Goal: Information Seeking & Learning: Learn about a topic

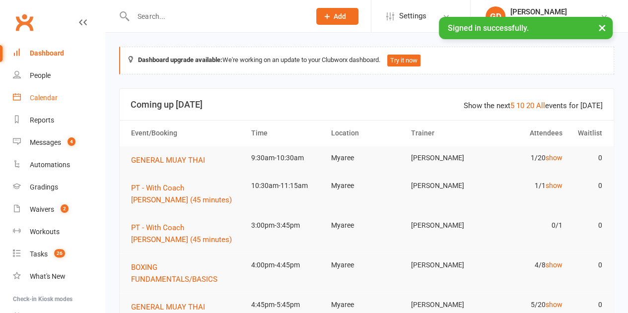
click at [47, 99] on div "Calendar" at bounding box center [44, 98] width 28 height 8
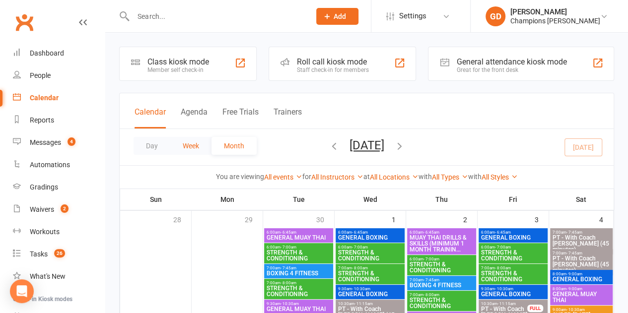
click at [188, 144] on button "Week" at bounding box center [190, 146] width 41 height 18
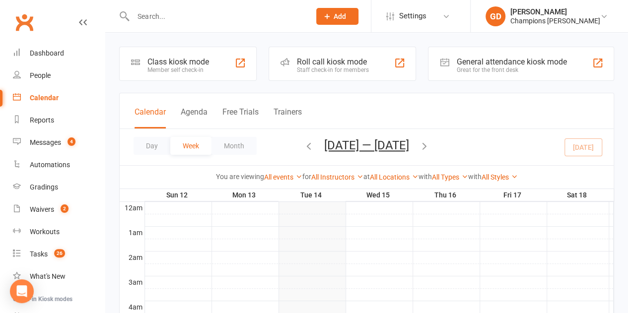
click at [161, 239] on div at bounding box center [379, 245] width 469 height 12
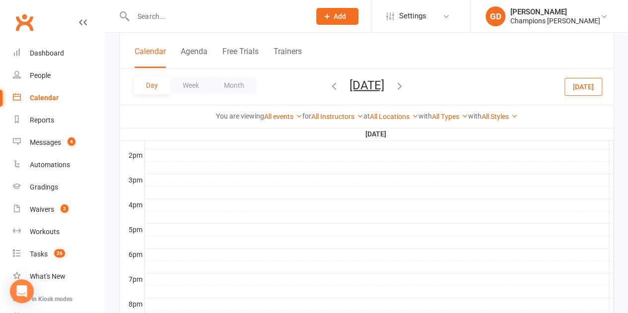
scroll to position [402, 0]
click at [405, 80] on icon "button" at bounding box center [399, 85] width 11 height 11
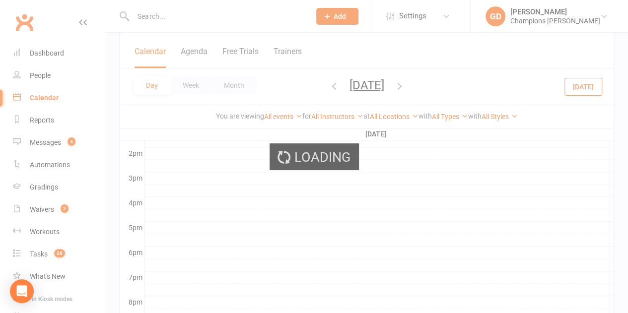
click at [436, 80] on div "Loading" at bounding box center [314, 156] width 628 height 313
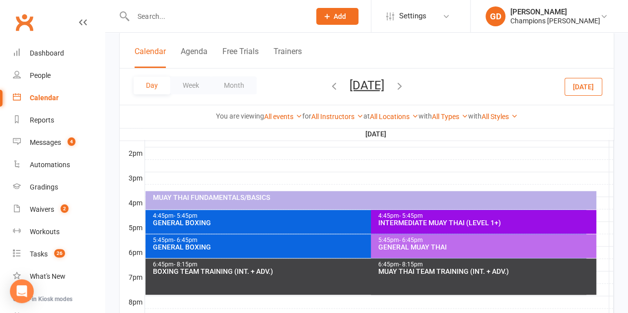
click at [405, 83] on icon "button" at bounding box center [399, 85] width 11 height 11
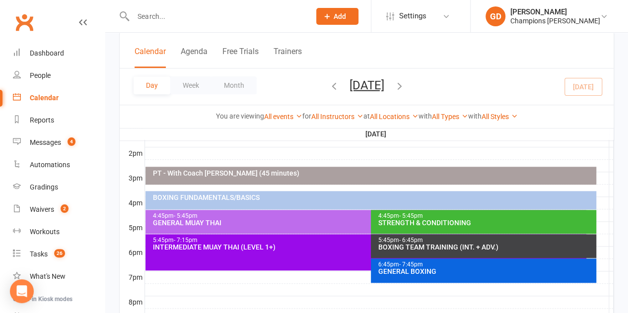
click at [192, 221] on div "GENERAL MUAY THAI" at bounding box center [368, 222] width 432 height 7
click at [187, 285] on div at bounding box center [379, 290] width 469 height 12
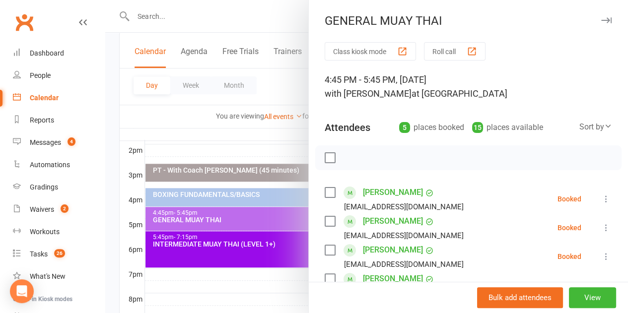
scroll to position [419, 0]
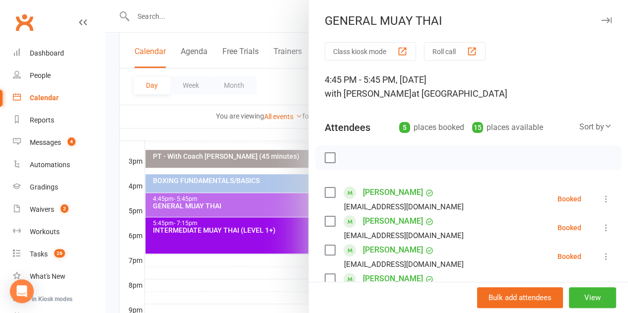
click at [193, 242] on div at bounding box center [366, 156] width 523 height 313
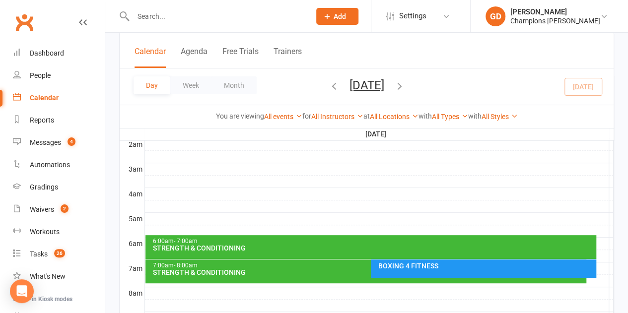
scroll to position [113, 0]
click at [192, 245] on div "STRENGTH & CONDITIONING" at bounding box center [373, 248] width 442 height 7
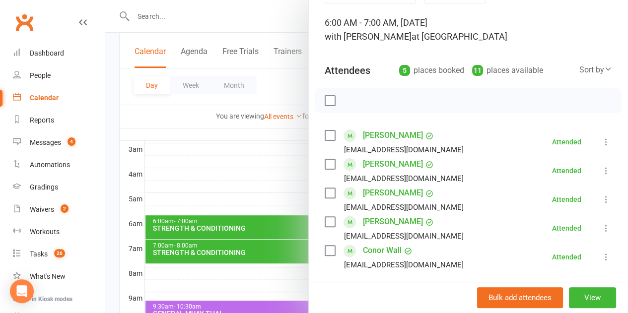
scroll to position [60, 0]
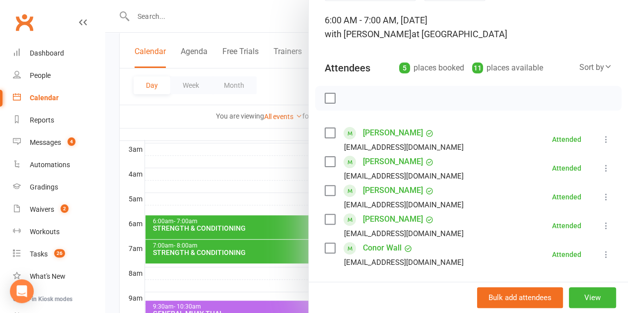
click at [193, 249] on div at bounding box center [366, 156] width 523 height 313
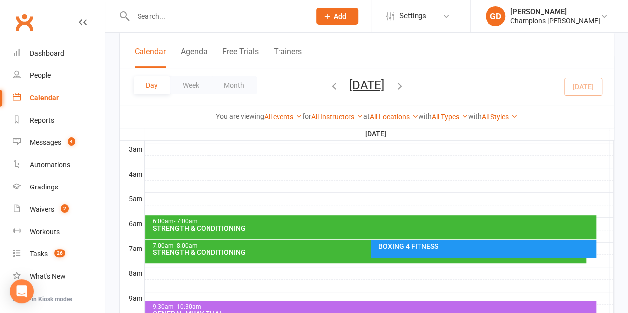
click at [206, 253] on div "STRENGTH & CONDITIONING" at bounding box center [368, 252] width 432 height 7
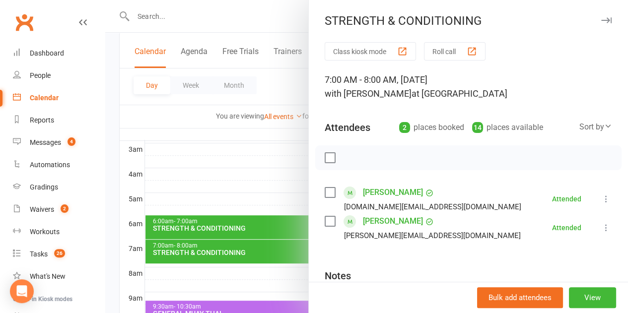
click at [243, 172] on div at bounding box center [366, 156] width 523 height 313
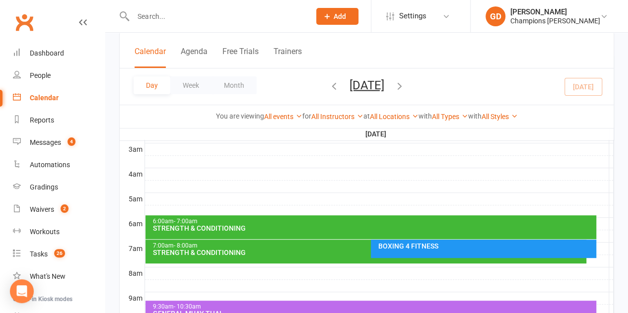
click at [405, 83] on icon "button" at bounding box center [399, 85] width 11 height 11
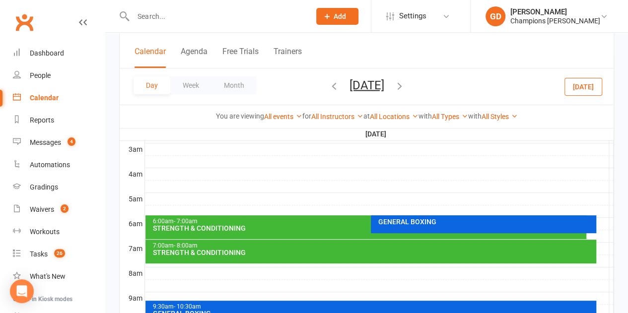
click at [222, 219] on div "6:00am - 7:00am" at bounding box center [368, 221] width 432 height 6
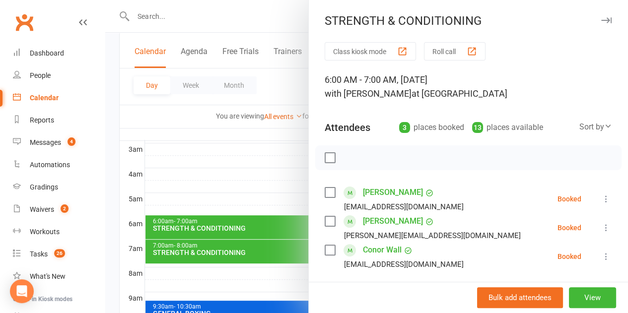
click at [203, 249] on div at bounding box center [366, 156] width 523 height 313
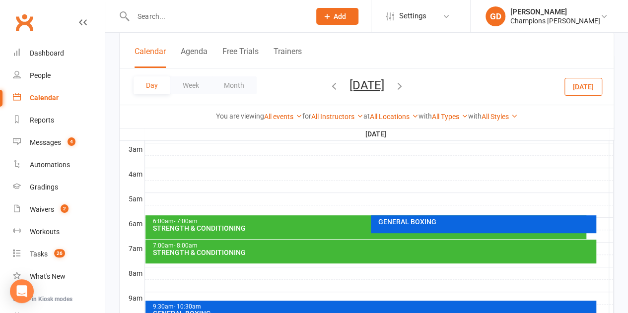
click at [208, 246] on div "7:00am - 8:00am" at bounding box center [373, 246] width 442 height 6
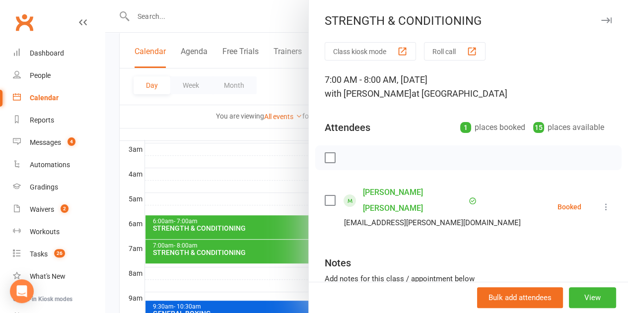
click at [206, 229] on div at bounding box center [366, 156] width 523 height 313
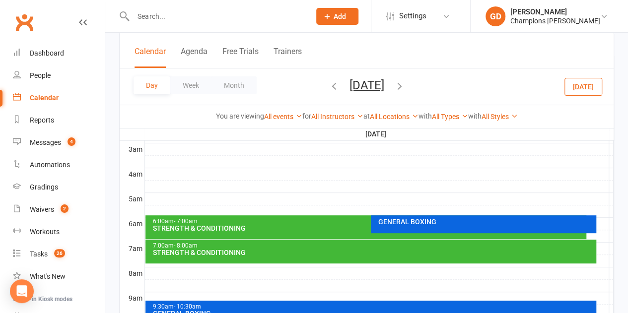
click at [218, 225] on div "STRENGTH & CONDITIONING" at bounding box center [368, 228] width 432 height 7
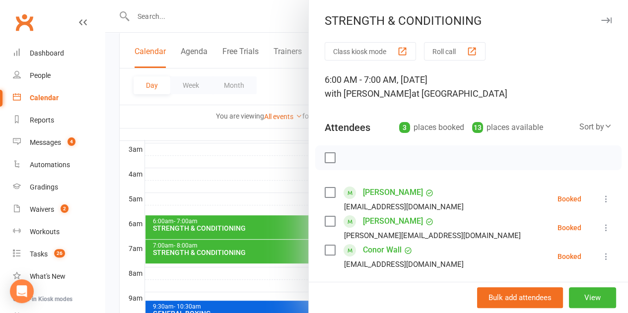
click at [188, 132] on div at bounding box center [366, 156] width 523 height 313
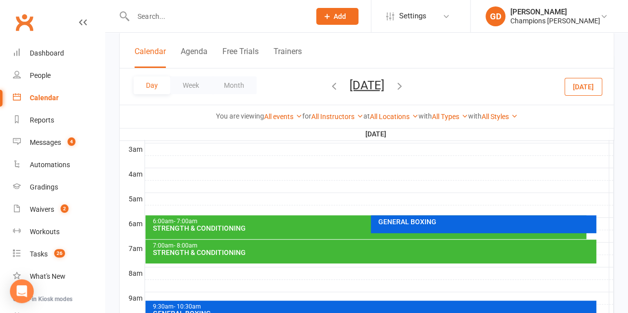
click at [405, 79] on button "button" at bounding box center [399, 86] width 11 height 17
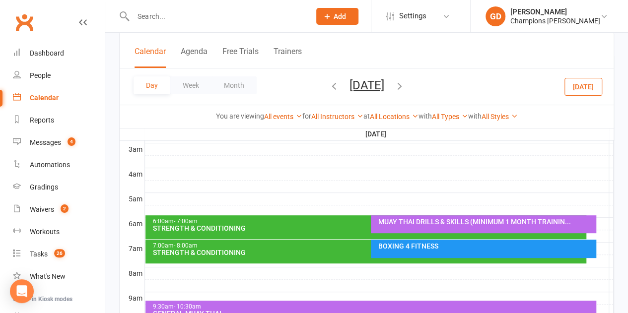
click at [238, 225] on div "STRENGTH & CONDITIONING" at bounding box center [368, 228] width 432 height 7
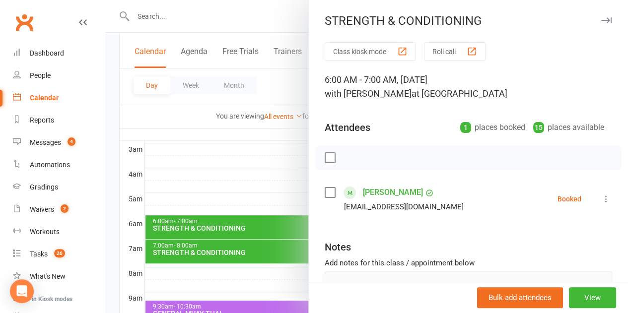
click at [226, 242] on div at bounding box center [366, 156] width 523 height 313
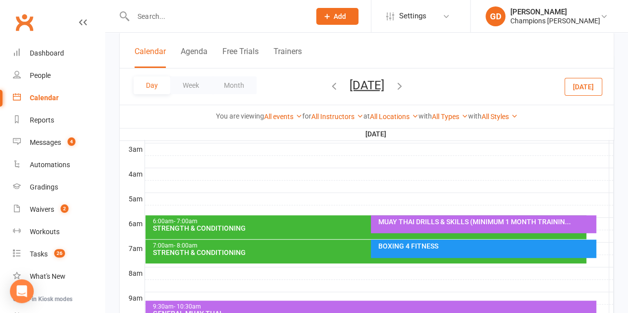
click at [225, 249] on div "STRENGTH & CONDITIONING" at bounding box center [368, 252] width 432 height 7
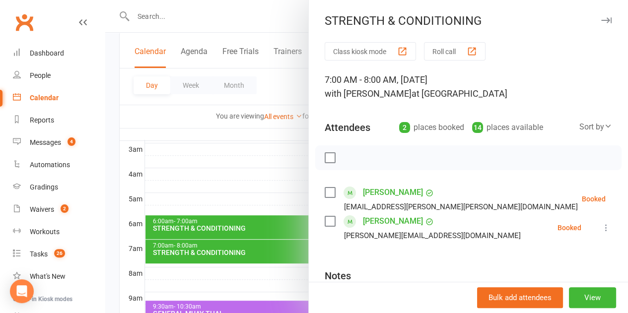
click at [226, 176] on div at bounding box center [366, 156] width 523 height 313
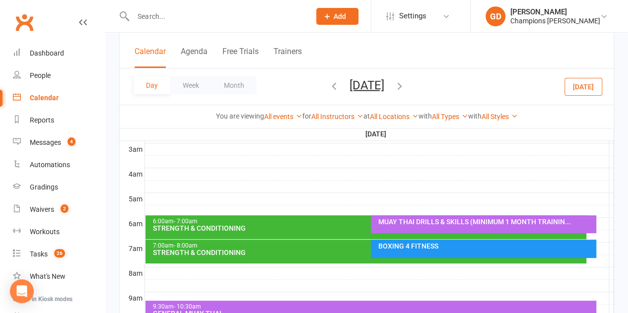
click at [405, 80] on icon "button" at bounding box center [399, 85] width 11 height 11
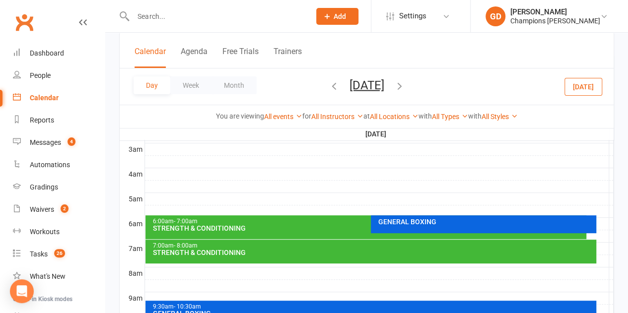
click at [266, 226] on div "STRENGTH & CONDITIONING" at bounding box center [368, 228] width 432 height 7
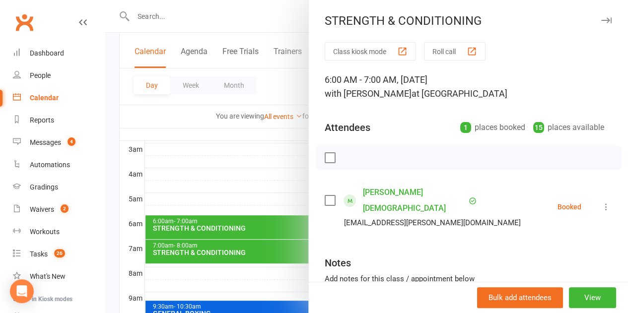
click at [211, 246] on div at bounding box center [366, 156] width 523 height 313
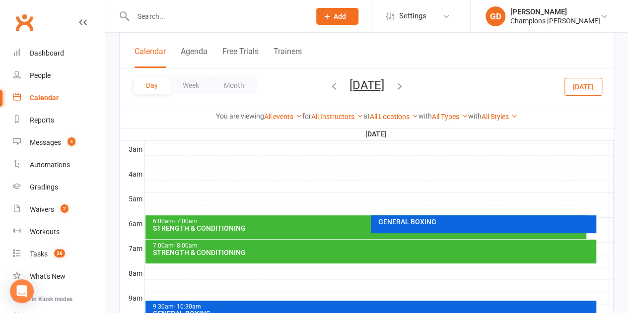
click at [209, 251] on div "STRENGTH & CONDITIONING" at bounding box center [373, 252] width 442 height 7
